Goal: Task Accomplishment & Management: Use online tool/utility

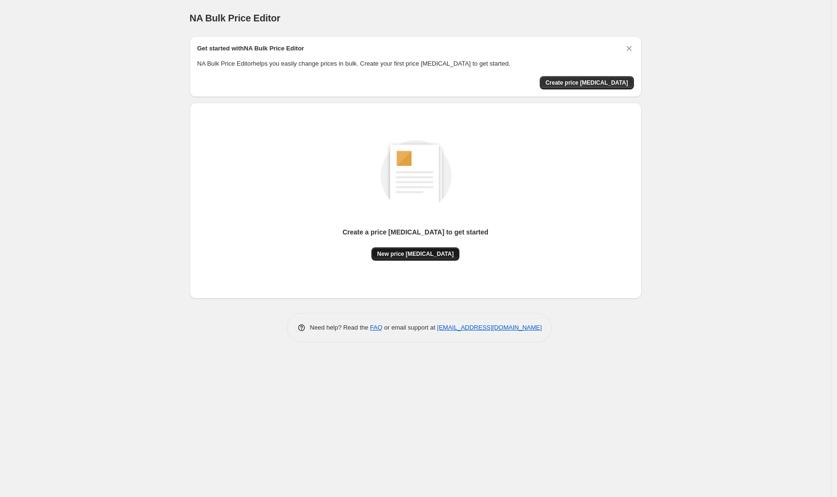
click at [439, 259] on button "New price [MEDICAL_DATA]" at bounding box center [415, 253] width 88 height 13
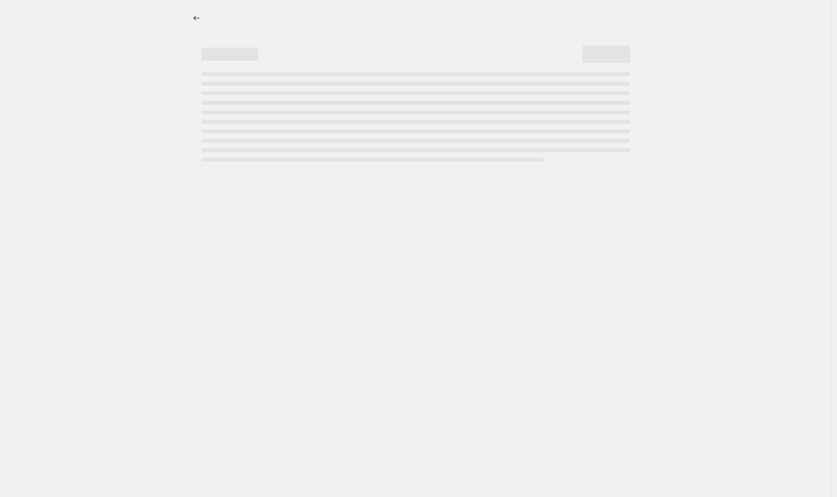
select select "percentage"
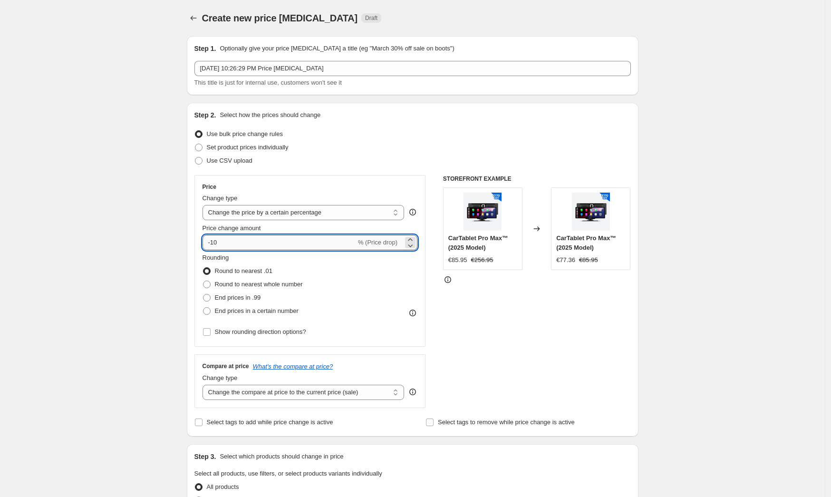
click at [301, 245] on input "-10" at bounding box center [280, 242] width 154 height 15
type input "-1"
type input "2"
click at [519, 382] on div "STOREFRONT EXAMPLE CarTablet Pro Max™ (2025 Model) €85.95 €256.95 Changed to Ca…" at bounding box center [537, 291] width 188 height 233
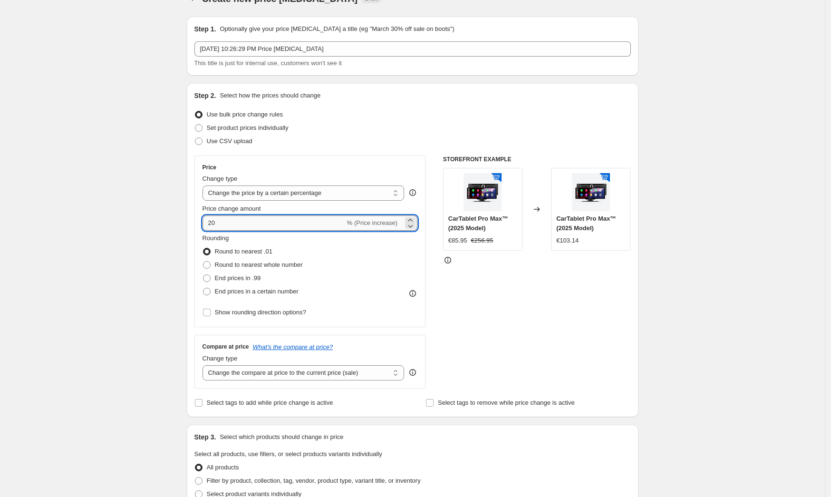
click at [264, 225] on input "20" at bounding box center [274, 222] width 143 height 15
type input "2"
type input "30"
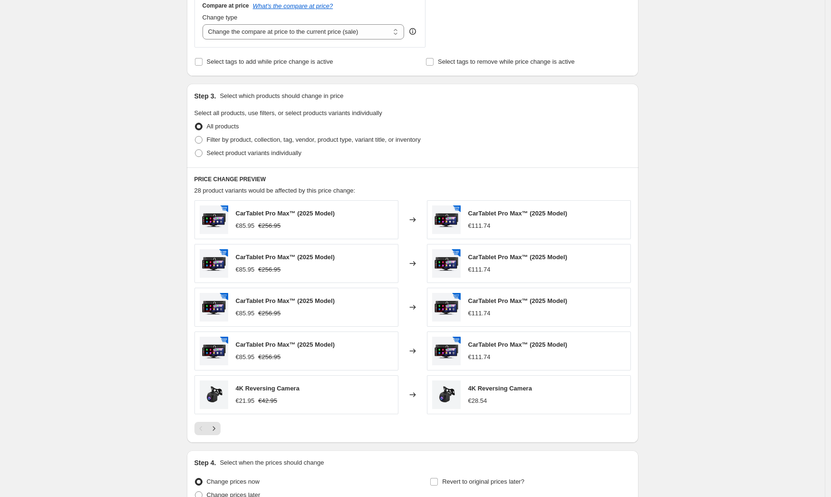
scroll to position [449, 0]
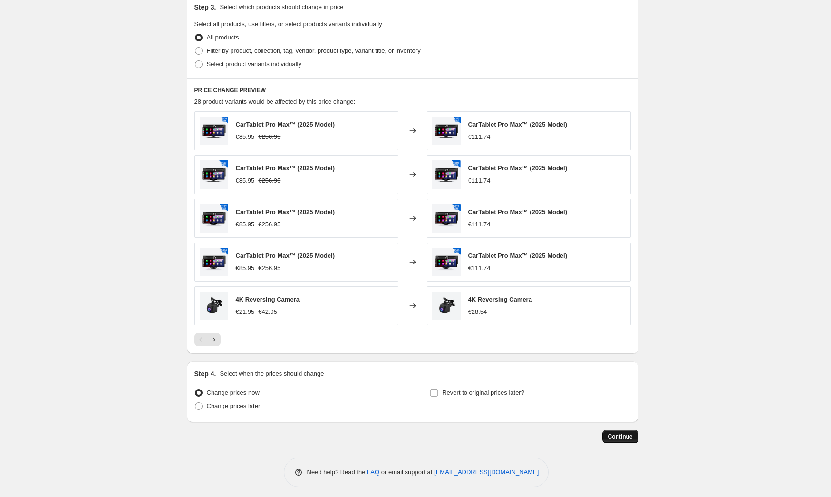
click at [610, 430] on button "Continue" at bounding box center [620, 436] width 36 height 13
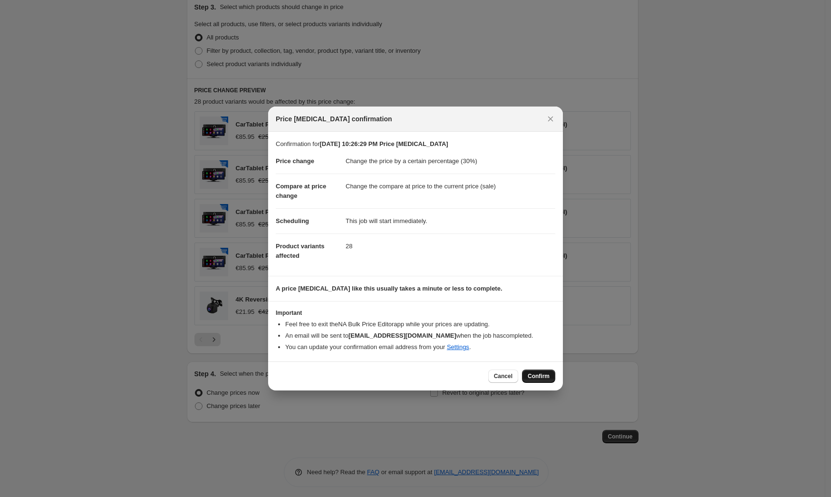
click at [528, 377] on span "Confirm" at bounding box center [539, 376] width 22 height 8
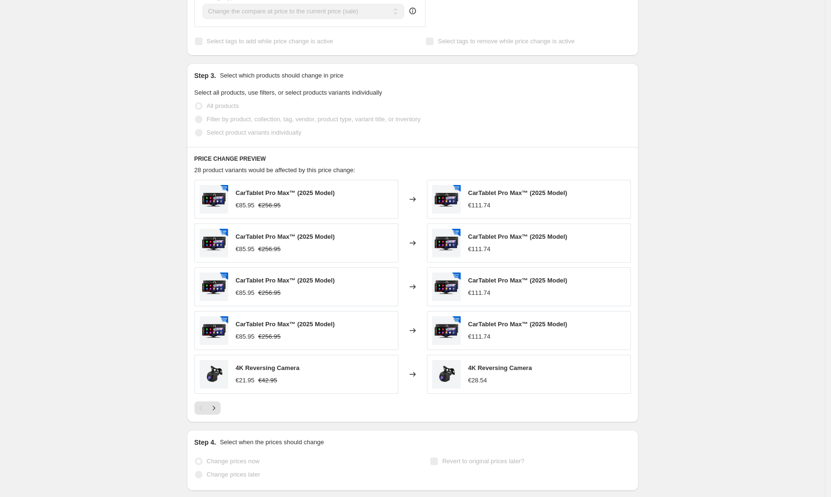
scroll to position [474, 0]
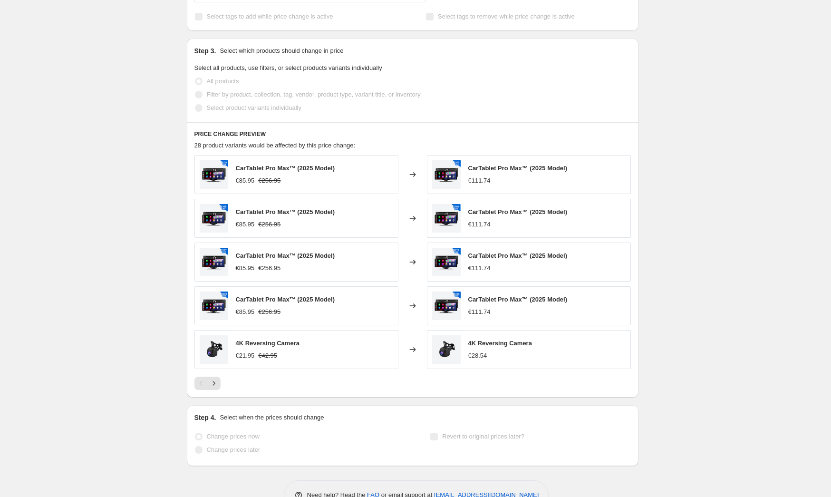
select select "percentage"
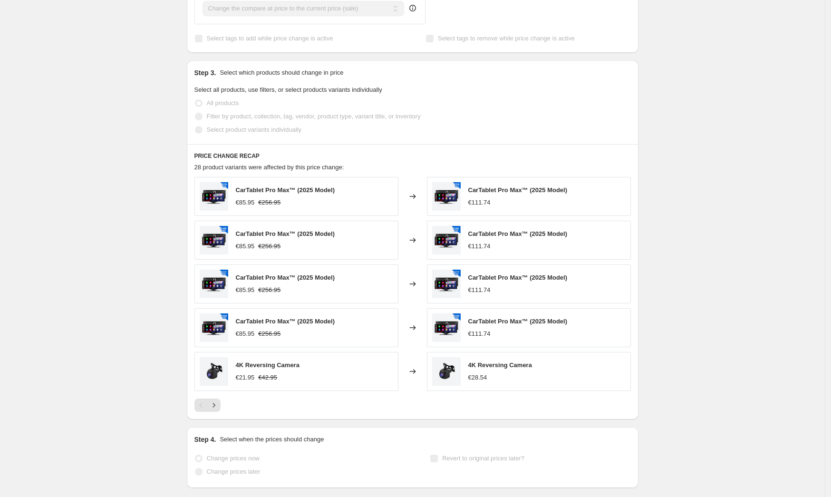
scroll to position [0, 0]
